Goal: Task Accomplishment & Management: Complete application form

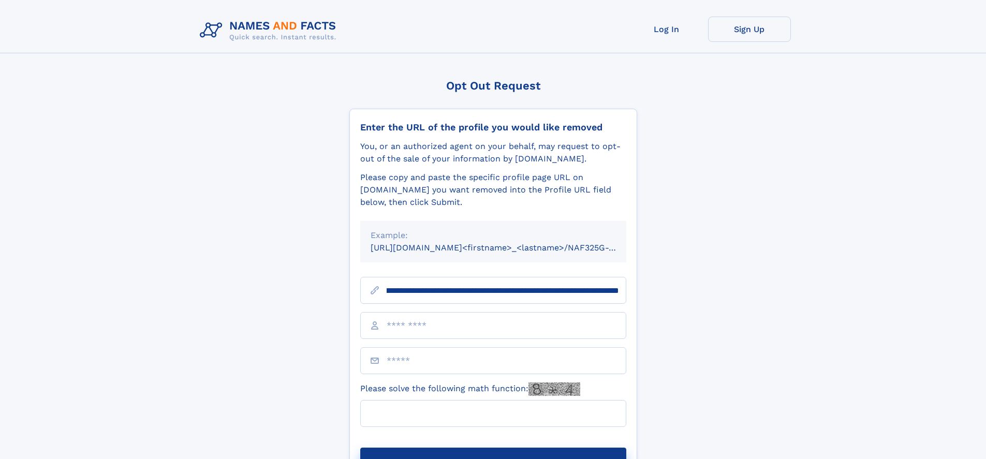
scroll to position [0, 116]
type input "**********"
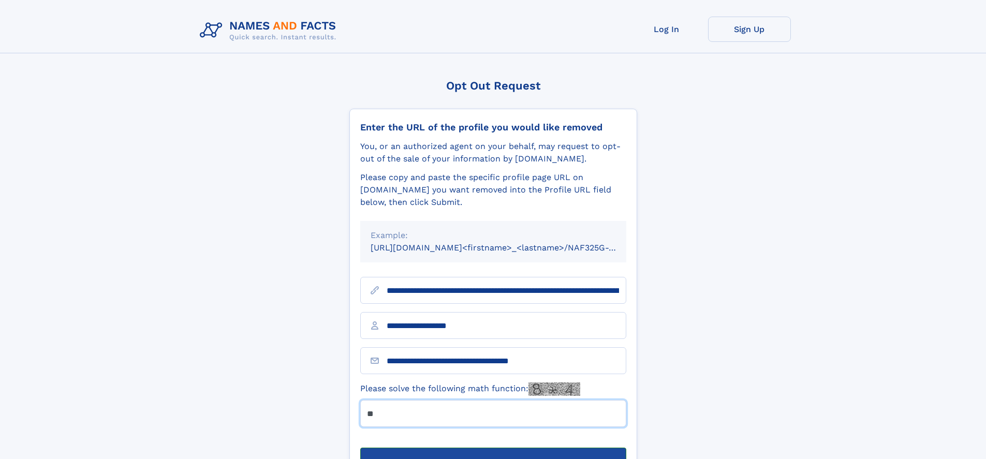
type input "**"
click at [493, 448] on button "Submit Opt Out Request" at bounding box center [493, 464] width 266 height 33
